Goal: Check status

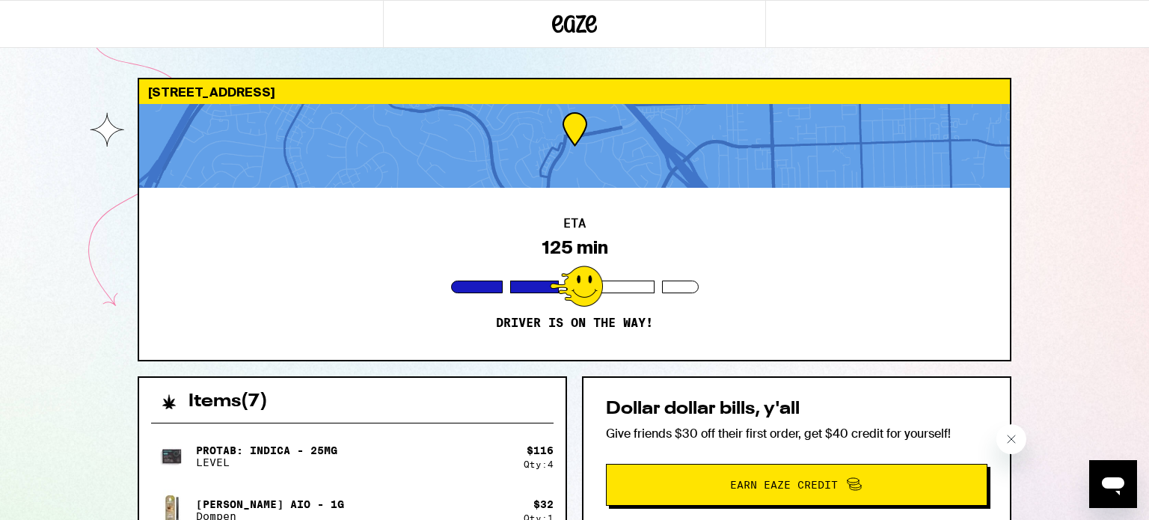
click at [337, 272] on div "ETA 125 min Driver is on the way!" at bounding box center [574, 274] width 870 height 172
click at [1002, 433] on button "Close message from company" at bounding box center [1010, 439] width 30 height 30
drag, startPoint x: 471, startPoint y: 396, endPoint x: 648, endPoint y: 293, distance: 205.1
click at [648, 293] on div "4 Redrock Ln Pomona 91766 ETA 124 min Driver is on the way! Items ( 7 ) ProTab:…" at bounding box center [574, 483] width 897 height 810
click at [805, 260] on div "ETA 124 min Driver is on the way!" at bounding box center [574, 274] width 870 height 172
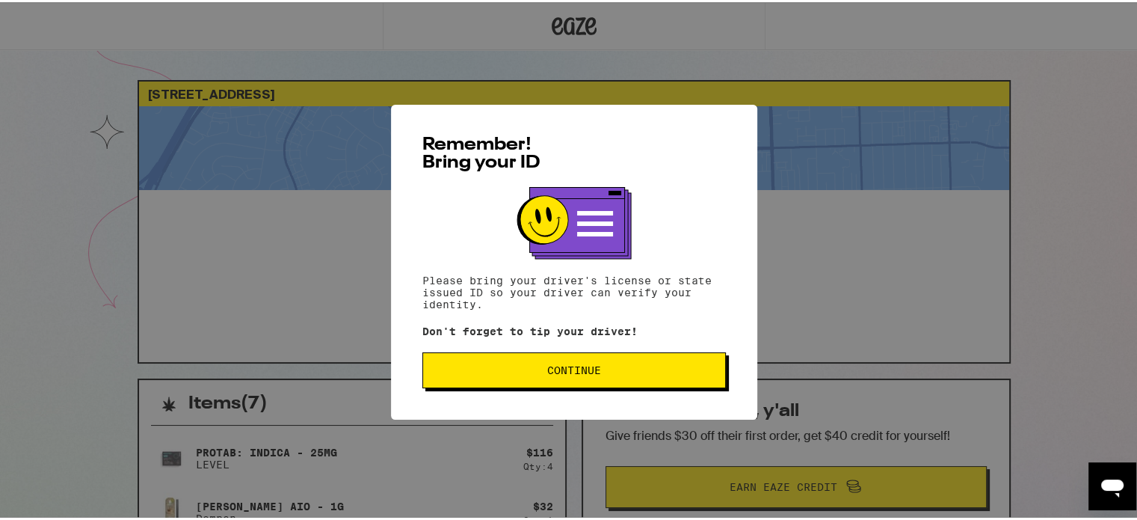
click at [645, 380] on button "Continue" at bounding box center [575, 368] width 304 height 36
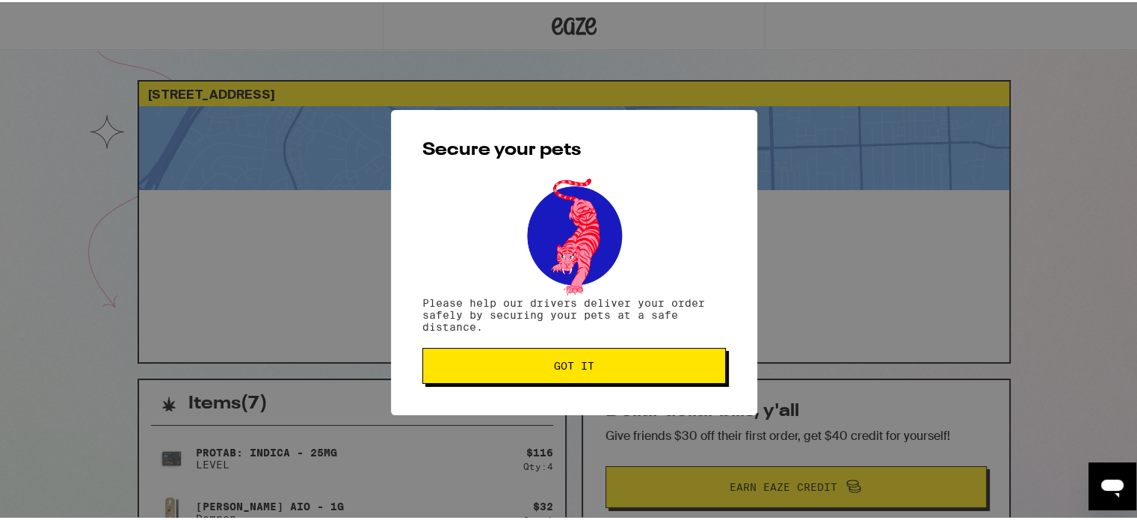
click at [661, 367] on span "Got it" at bounding box center [574, 363] width 278 height 10
